Goal: Task Accomplishment & Management: Manage account settings

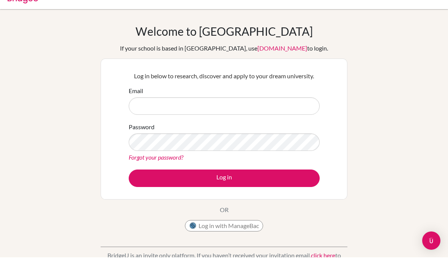
click at [385, 73] on div "Welcome to BridgeU If your school is based in China, use app.bridge-u.com.cn to…" at bounding box center [224, 162] width 448 height 248
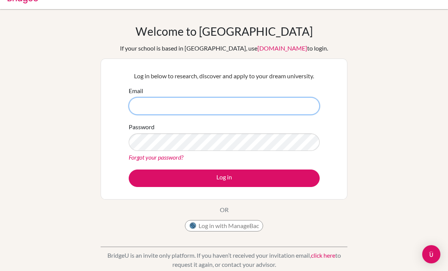
click at [259, 108] on input "Email" at bounding box center [224, 105] width 191 height 17
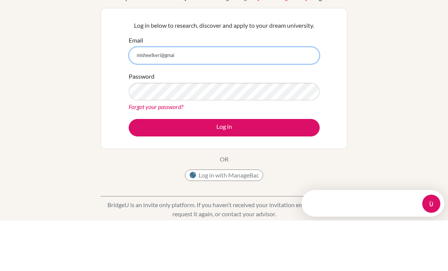
scroll to position [0, 0]
type input "[EMAIL_ADDRESS][DOMAIN_NAME]"
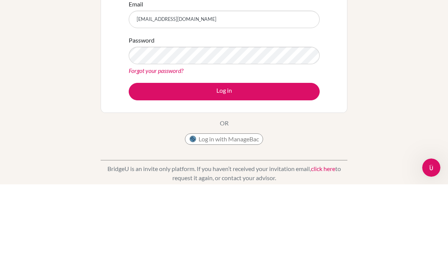
click at [284, 169] on button "Log in" at bounding box center [224, 177] width 191 height 17
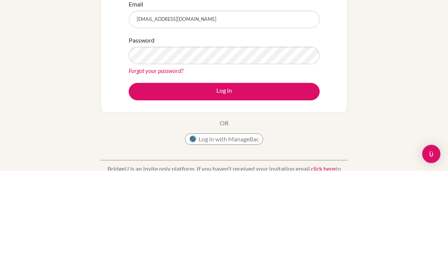
click at [284, 183] on button "Log in" at bounding box center [224, 191] width 191 height 17
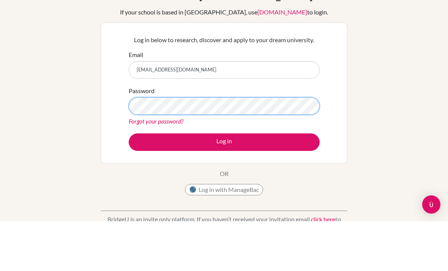
click at [224, 183] on button "Log in" at bounding box center [224, 191] width 191 height 17
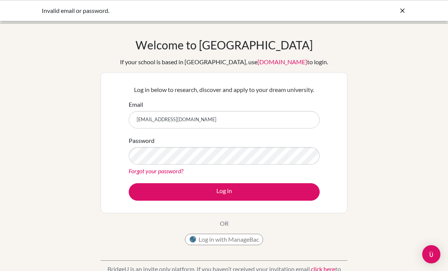
click at [159, 167] on link "Forgot your password?" at bounding box center [156, 170] width 55 height 7
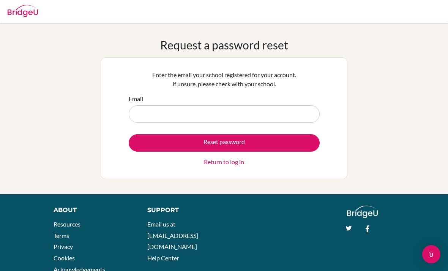
click at [237, 112] on input "Email" at bounding box center [224, 113] width 191 height 17
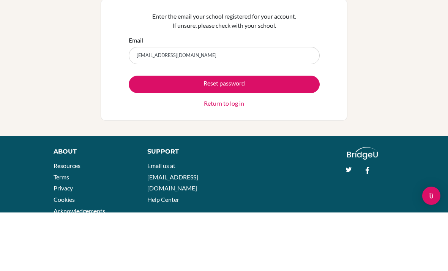
type input "[EMAIL_ADDRESS][DOMAIN_NAME]"
click at [224, 134] on button "Reset password" at bounding box center [224, 142] width 191 height 17
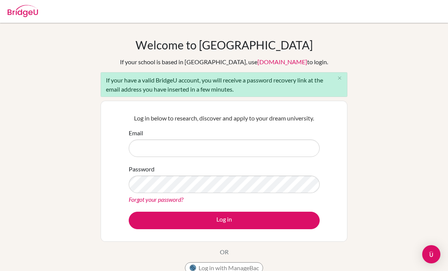
click at [278, 144] on input "Email" at bounding box center [224, 147] width 191 height 17
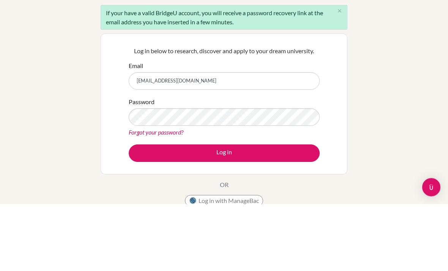
type input "[EMAIL_ADDRESS][DOMAIN_NAME]"
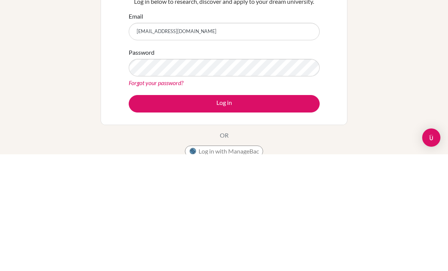
click at [289, 211] on button "Log in" at bounding box center [224, 219] width 191 height 17
